Goal: Task Accomplishment & Management: Use online tool/utility

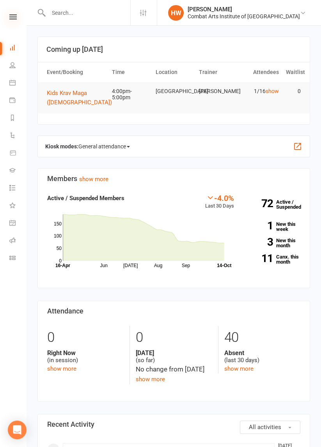
click at [11, 18] on icon at bounding box center [12, 16] width 7 height 5
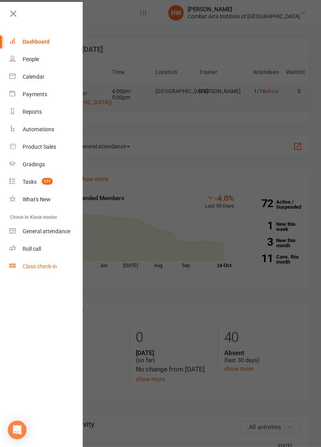
click at [40, 270] on div "Class check-in" at bounding box center [40, 266] width 34 height 6
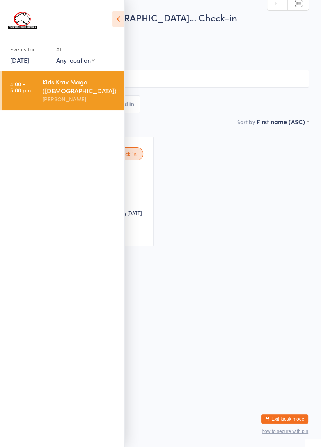
click at [217, 200] on div "Waiting to check in Grace [PERSON_NAME]••••••••••••••n@[DOMAIN_NAME] Classes Re…" at bounding box center [160, 192] width 310 height 124
click at [117, 20] on icon at bounding box center [118, 19] width 12 height 16
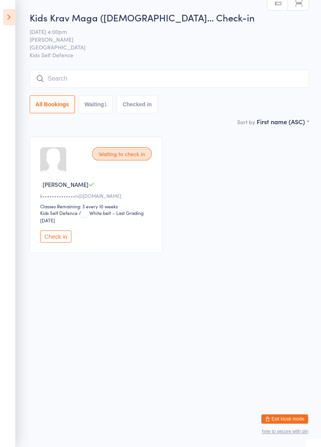
click at [161, 80] on input "search" at bounding box center [169, 79] width 279 height 18
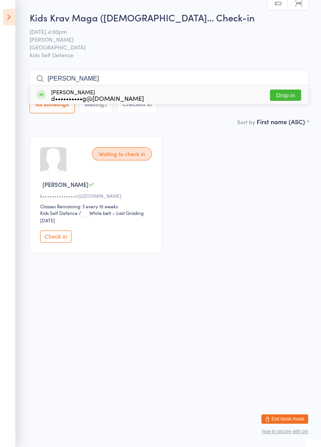
type input "Henry"
click at [288, 95] on button "Drop in" at bounding box center [285, 95] width 31 height 11
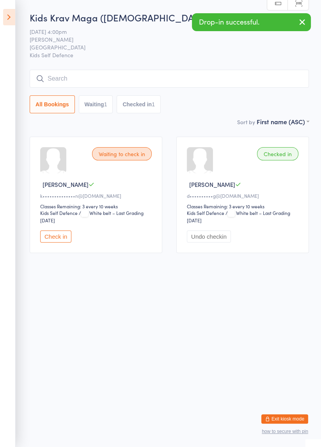
click at [88, 81] on input "search" at bounding box center [169, 79] width 279 height 18
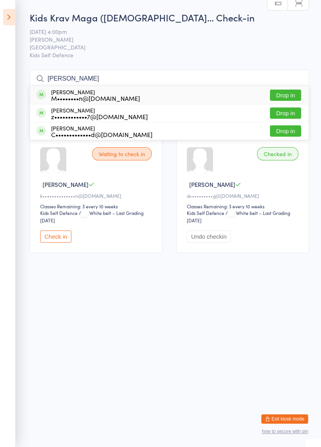
type input "Zachary"
click at [288, 95] on button "Drop in" at bounding box center [285, 95] width 31 height 11
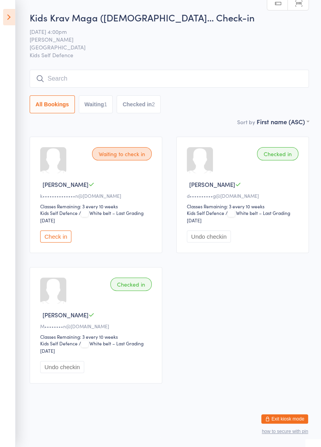
click at [61, 236] on button "Check in" at bounding box center [55, 237] width 31 height 12
click at [73, 78] on input "search" at bounding box center [169, 79] width 279 height 18
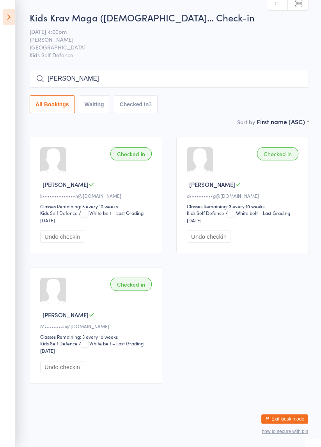
click at [90, 81] on input "Rebecca" at bounding box center [169, 79] width 279 height 18
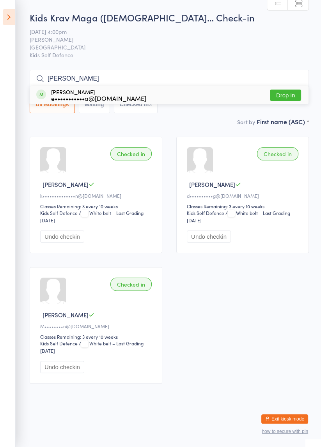
type input "Rebecca"
click at [286, 100] on button "Drop in" at bounding box center [285, 95] width 31 height 11
